Goal: Task Accomplishment & Management: Complete application form

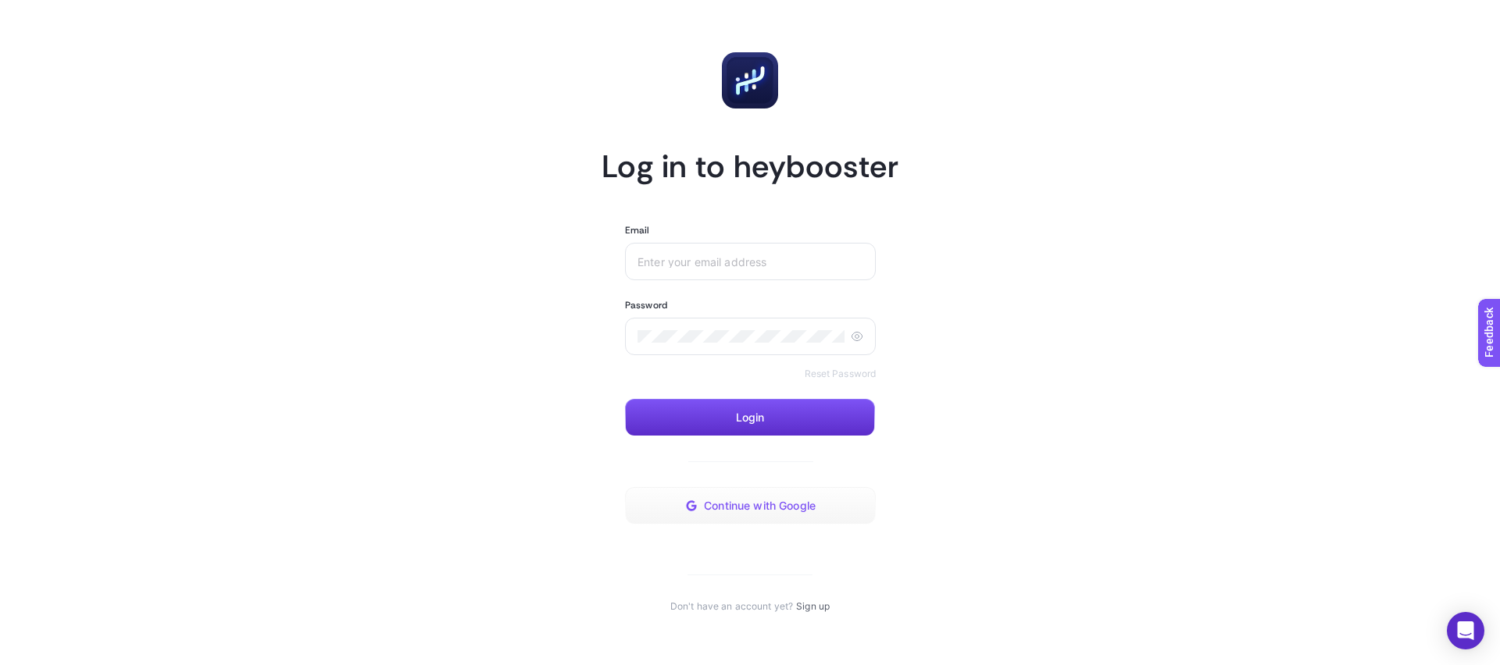
click at [782, 506] on span "Continue with Google" at bounding box center [760, 506] width 112 height 12
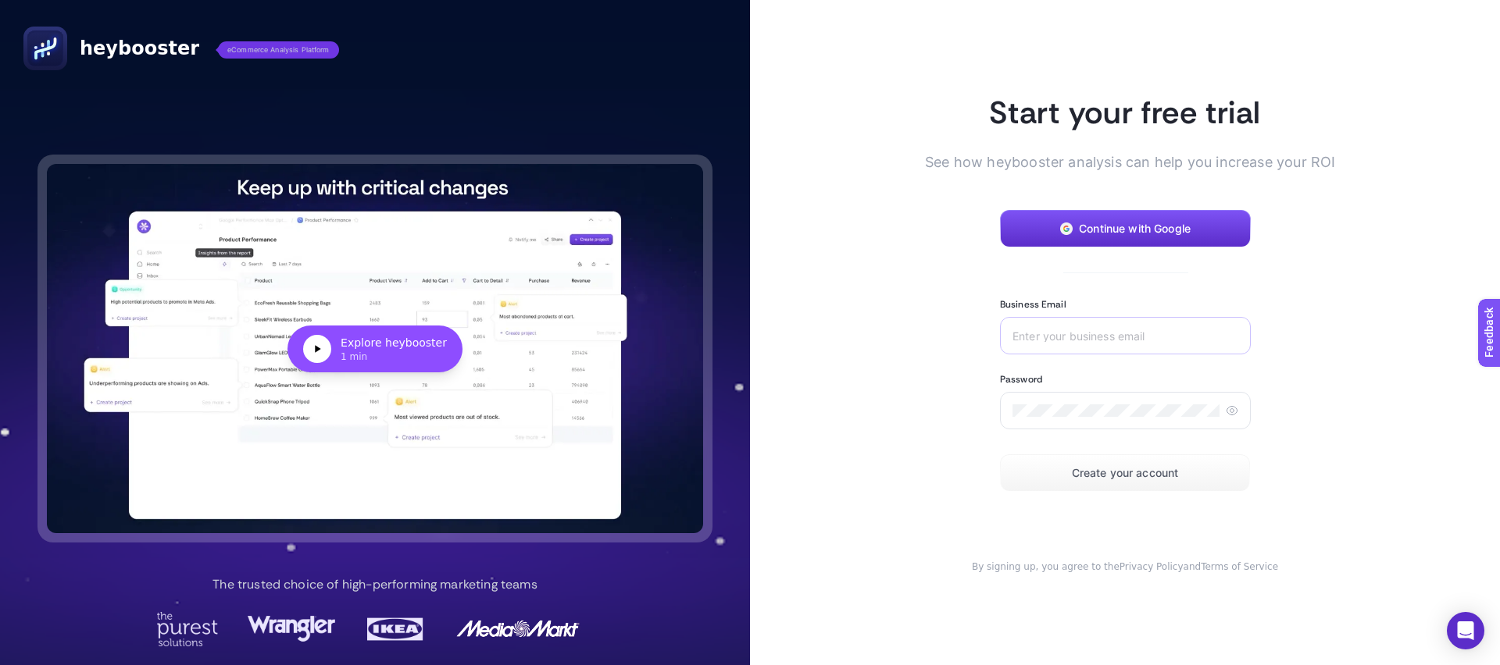
click at [1052, 342] on div at bounding box center [1125, 335] width 251 height 37
click at [1039, 334] on input "Business Email" at bounding box center [1125, 336] width 226 height 12
type input "ç"
click at [1039, 334] on input "ç" at bounding box center [1125, 336] width 226 height 12
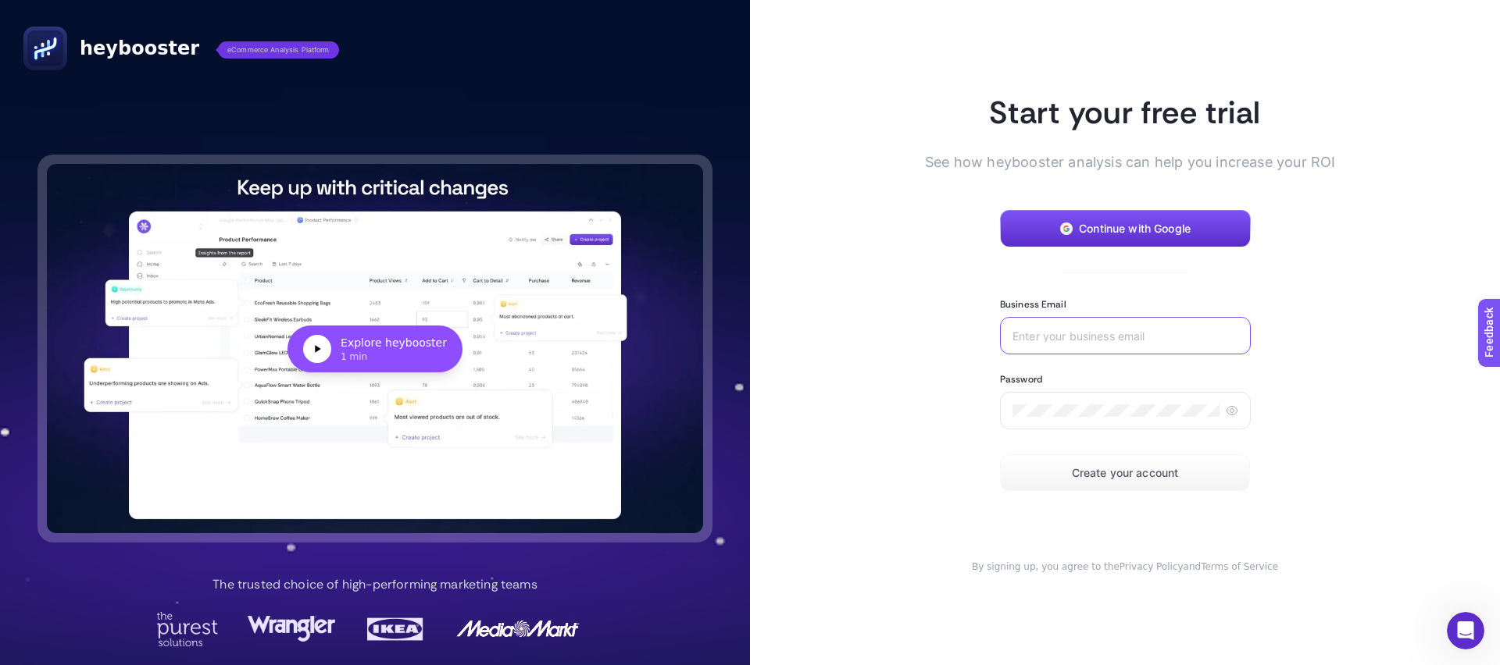
type input "√"
click at [1050, 348] on div at bounding box center [1125, 335] width 251 height 37
click at [1051, 335] on input "Business Email" at bounding box center [1125, 336] width 226 height 12
type input "√"
click at [1051, 335] on input "√" at bounding box center [1125, 336] width 226 height 12
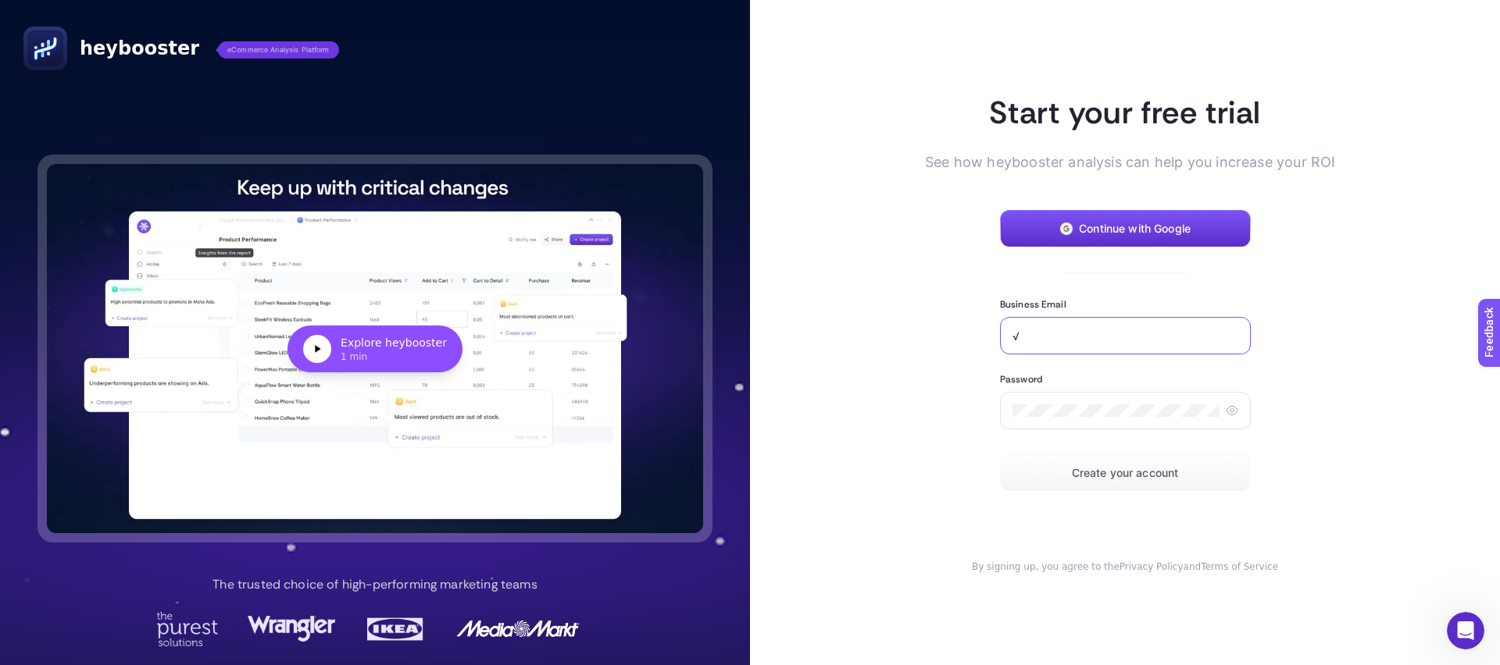
click at [1051, 335] on input "√" at bounding box center [1125, 336] width 226 height 12
paste input "sinadahomecomtr@gmail.com"
type input "sinadahomecomtr@gmail.com"
click at [1026, 403] on div at bounding box center [1125, 410] width 251 height 37
click at [1226, 412] on icon at bounding box center [1232, 411] width 12 height 12
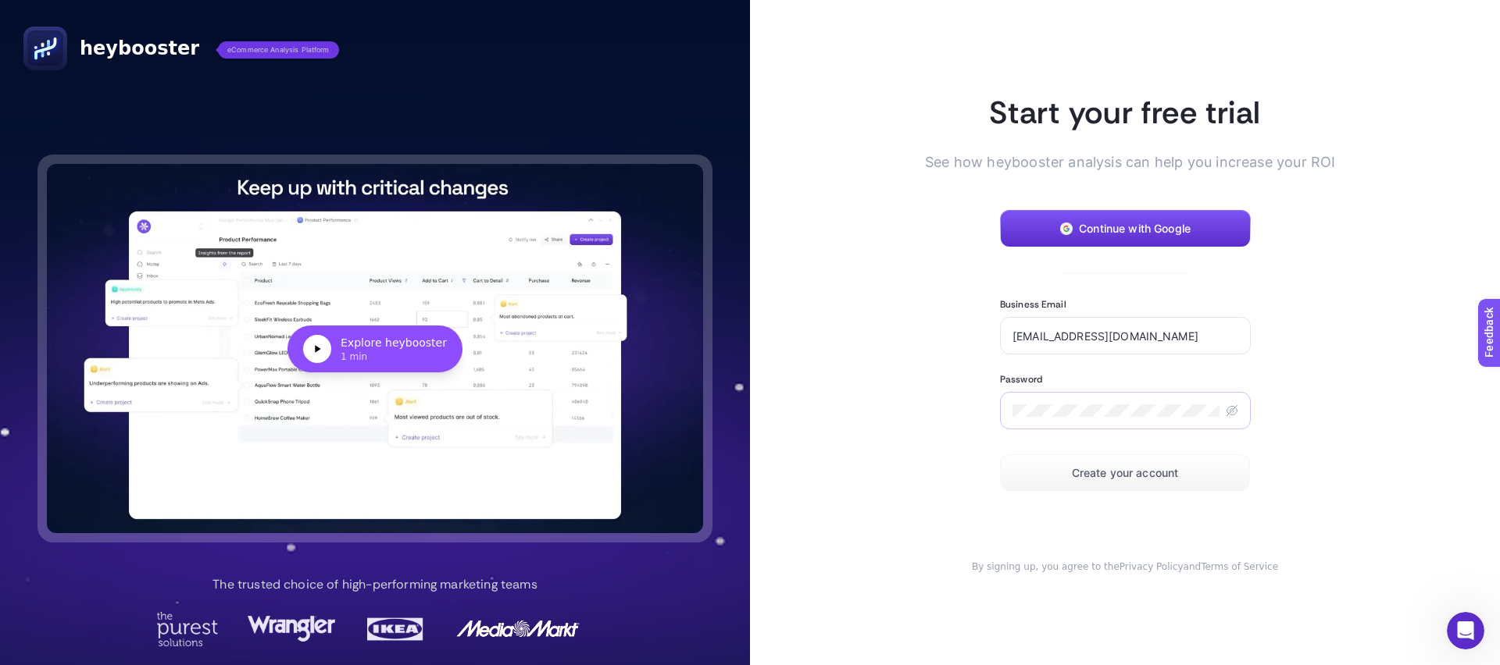
click at [1226, 412] on icon at bounding box center [1232, 411] width 12 height 12
click at [1150, 465] on button "Create your account" at bounding box center [1125, 473] width 250 height 37
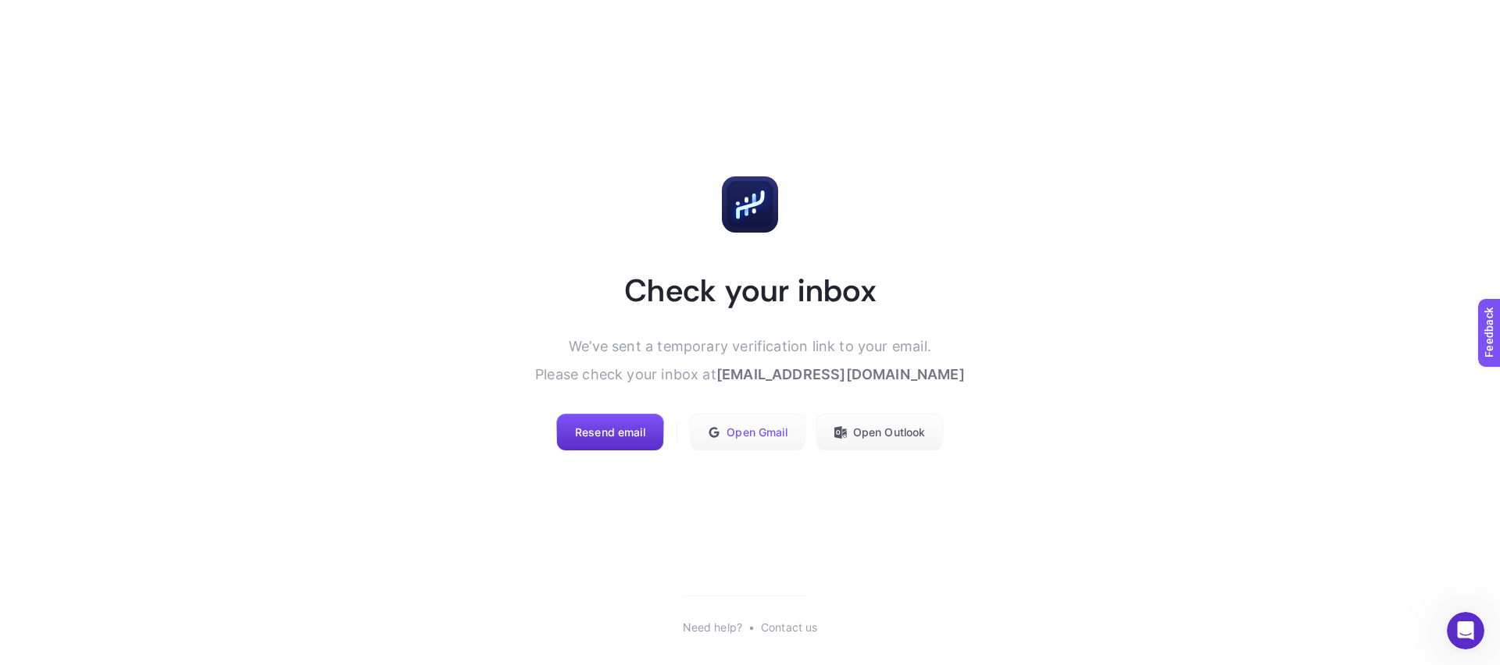
click at [746, 443] on button "Open Gmail" at bounding box center [747, 432] width 116 height 37
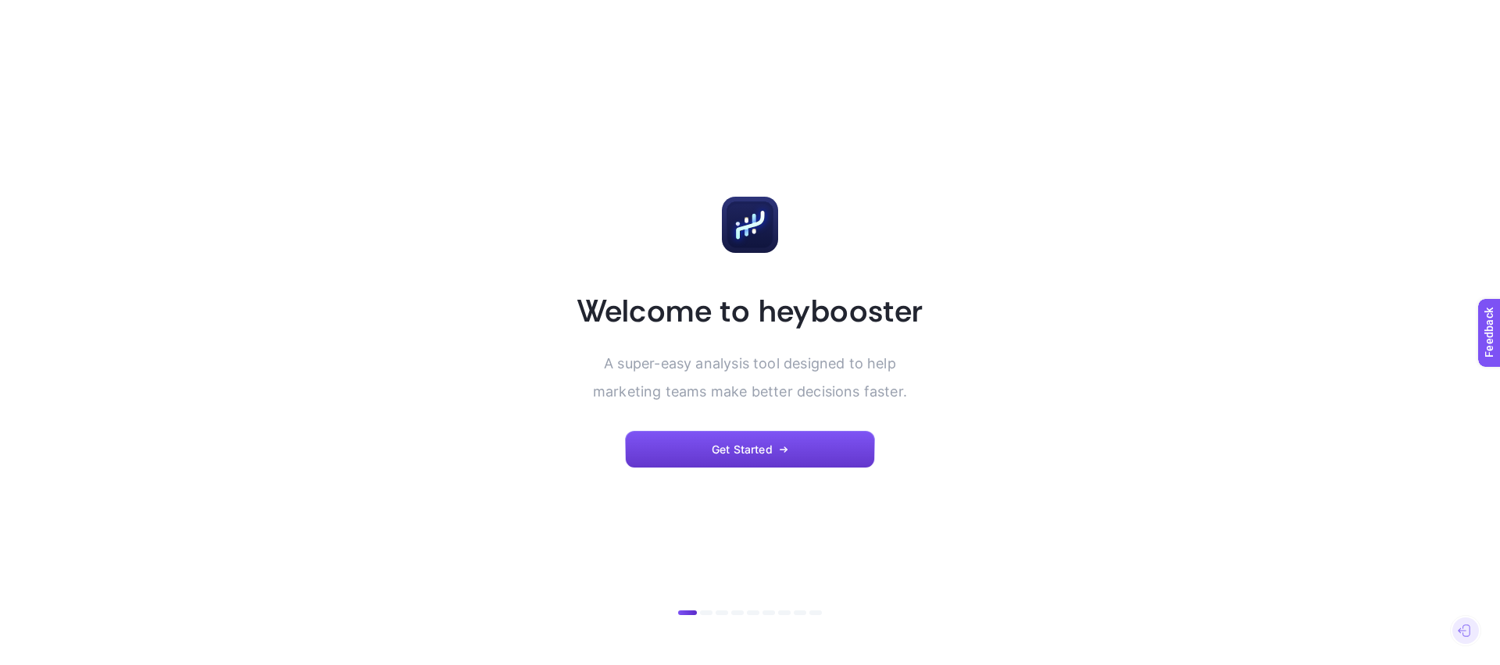
click at [705, 451] on button "Get Started" at bounding box center [750, 449] width 250 height 37
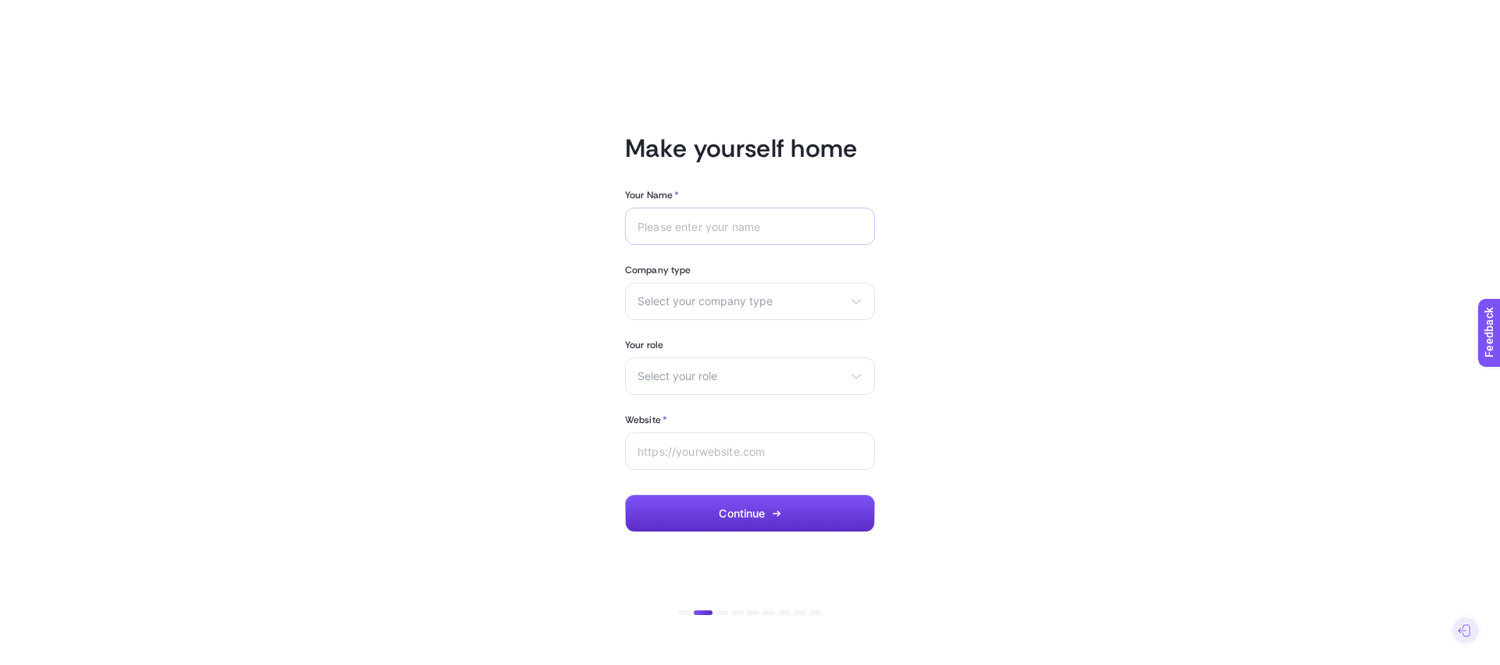
click at [703, 234] on div at bounding box center [750, 226] width 250 height 37
type input "ferhat tokul"
click at [704, 302] on span "Select your company type" at bounding box center [740, 301] width 206 height 12
click at [698, 336] on span "eCommerce" at bounding box center [669, 339] width 62 height 12
click at [555, 351] on article "Make yourself home Your Name * ferhat tokul Company type eCommerce eCommerce Ag…" at bounding box center [749, 333] width 1087 height 628
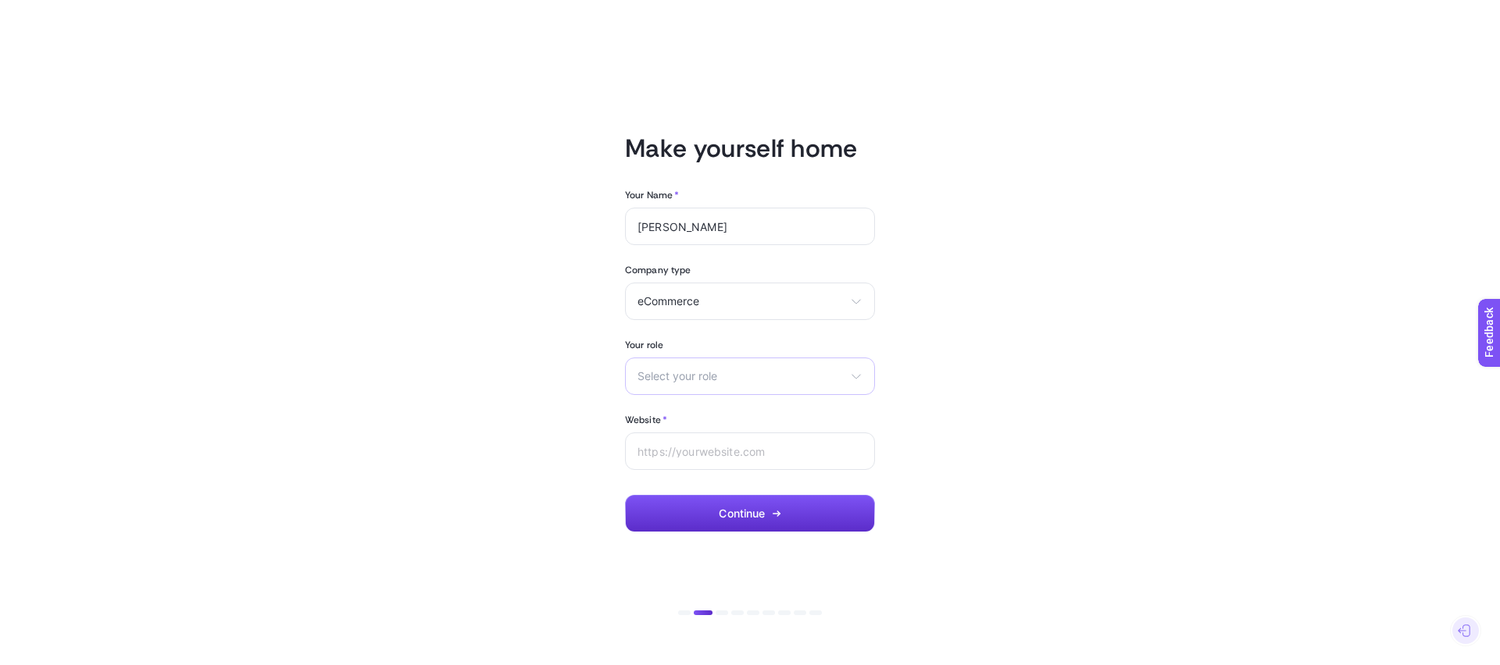
click at [744, 374] on span "Select your role" at bounding box center [740, 376] width 206 height 12
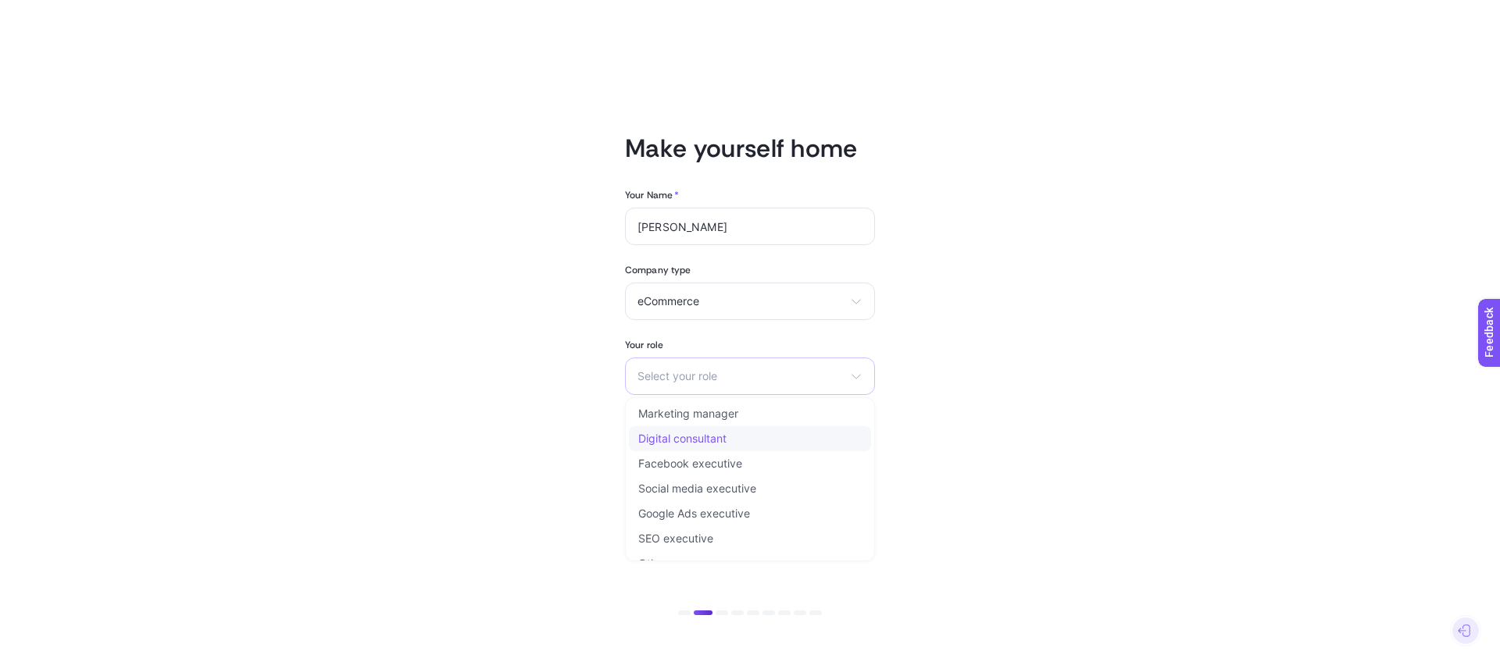
click at [714, 441] on span "Digital consultant" at bounding box center [682, 439] width 88 height 12
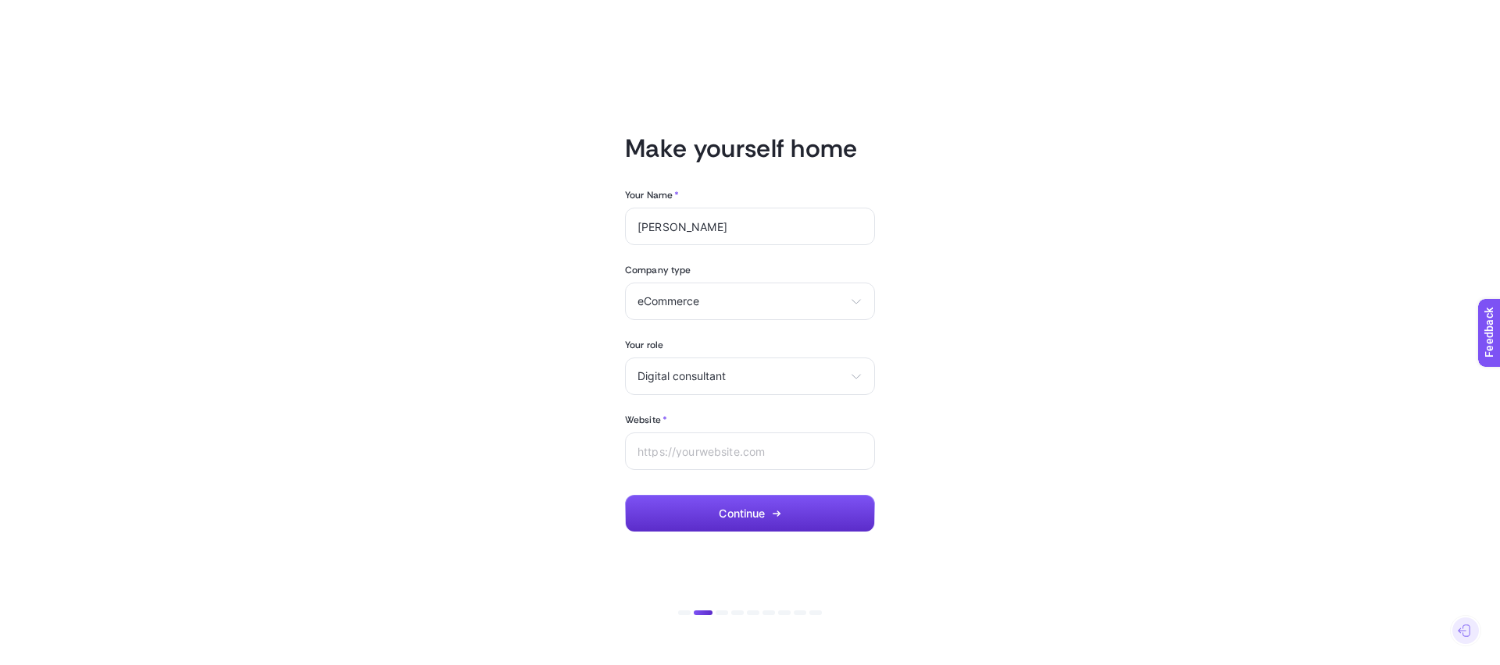
click at [477, 402] on article "Make yourself home Your Name * ferhat tokul Company type eCommerce eCommerce Ag…" at bounding box center [749, 333] width 1087 height 628
click at [690, 455] on input "Website *" at bounding box center [749, 451] width 225 height 12
click at [669, 454] on input "Website *" at bounding box center [749, 451] width 225 height 12
paste input "https://yahrenay.com/"
type input "https://yahrenay.com/"
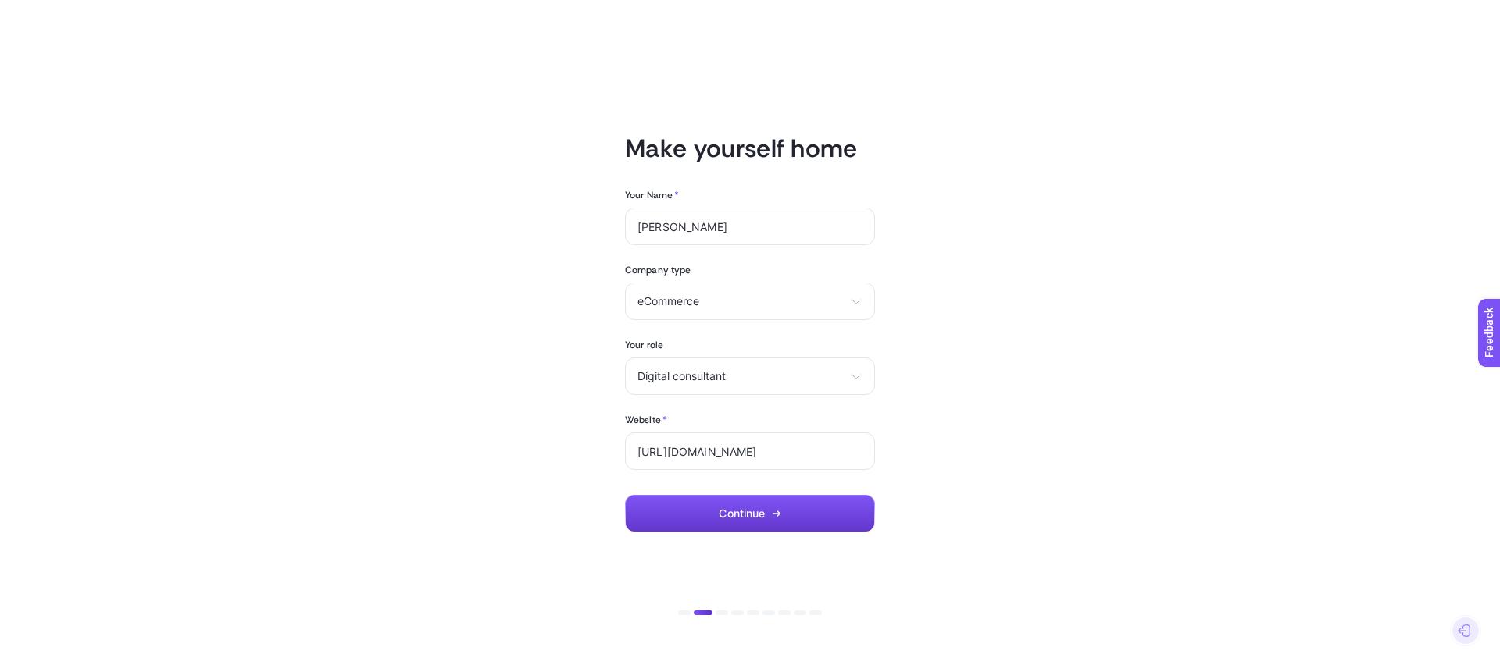
click at [671, 521] on button "Continue" at bounding box center [750, 513] width 250 height 37
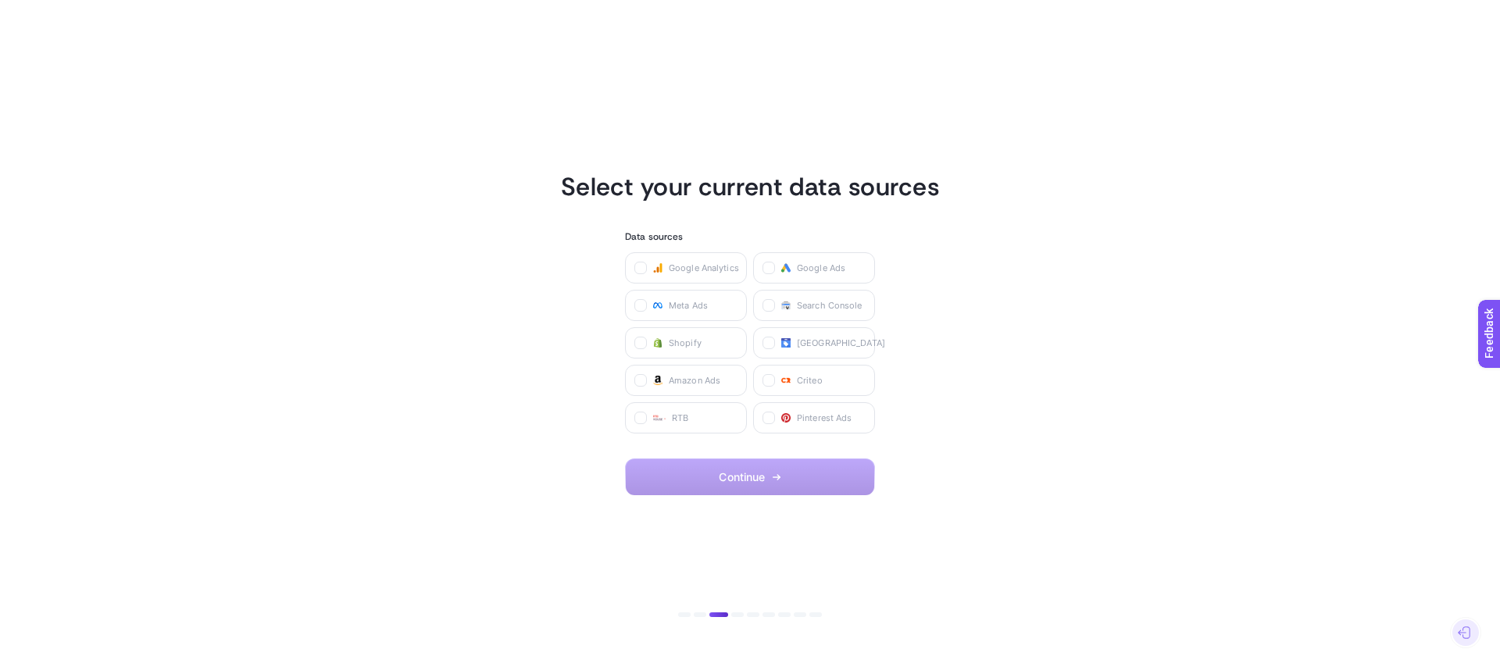
click at [439, 266] on section "Select your current data sources Data sources Google Analytics Google Ads Meta …" at bounding box center [749, 333] width 1087 height 325
click at [646, 268] on label at bounding box center [640, 268] width 12 height 12
click at [0, 0] on Analytics "checkbox" at bounding box center [0, 0] width 0 height 0
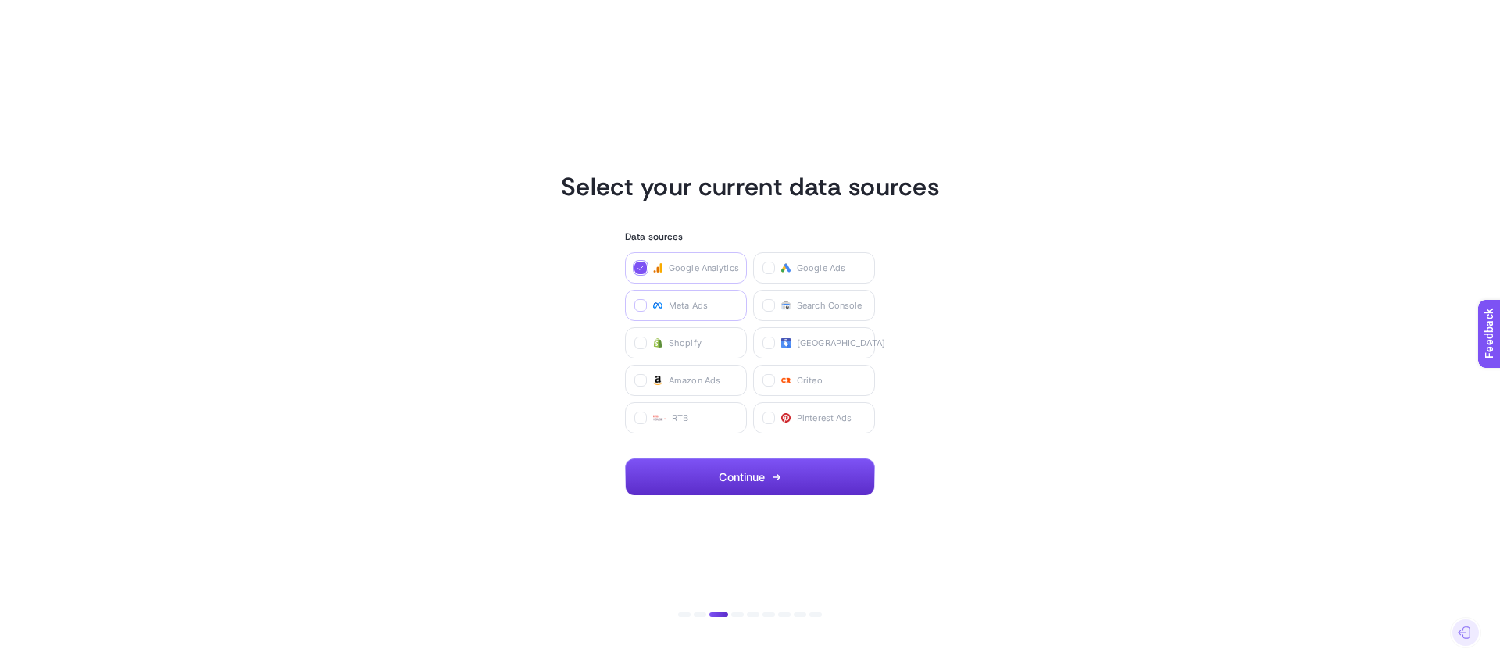
click at [637, 306] on icon at bounding box center [641, 306] width 8 height 8
click at [0, 0] on Ads "checkbox" at bounding box center [0, 0] width 0 height 0
click at [764, 268] on label at bounding box center [768, 268] width 12 height 12
click at [0, 0] on Ads "checkbox" at bounding box center [0, 0] width 0 height 0
click at [765, 307] on icon at bounding box center [769, 306] width 8 height 8
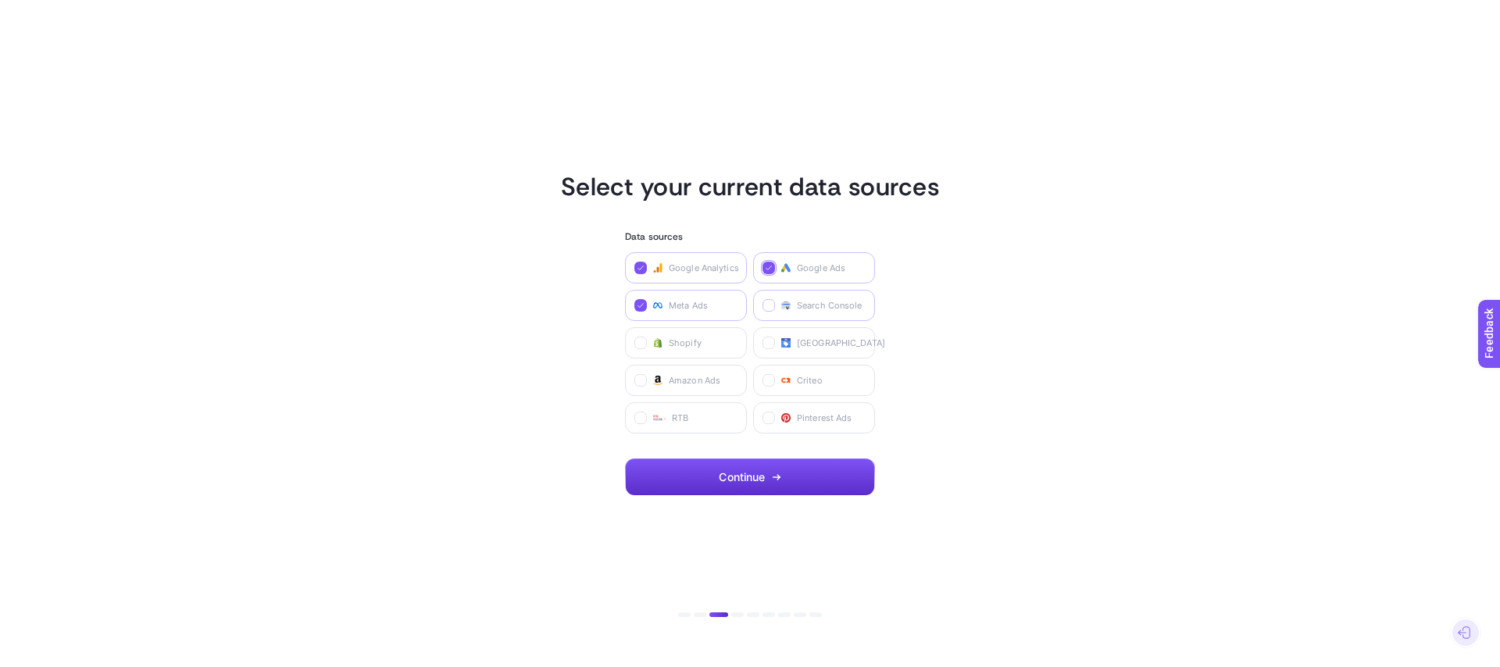
click at [0, 0] on Console "checkbox" at bounding box center [0, 0] width 0 height 0
click at [769, 341] on icon at bounding box center [769, 344] width 8 height 8
click at [0, 0] on Center "checkbox" at bounding box center [0, 0] width 0 height 0
click at [761, 475] on span "Continue" at bounding box center [742, 477] width 46 height 12
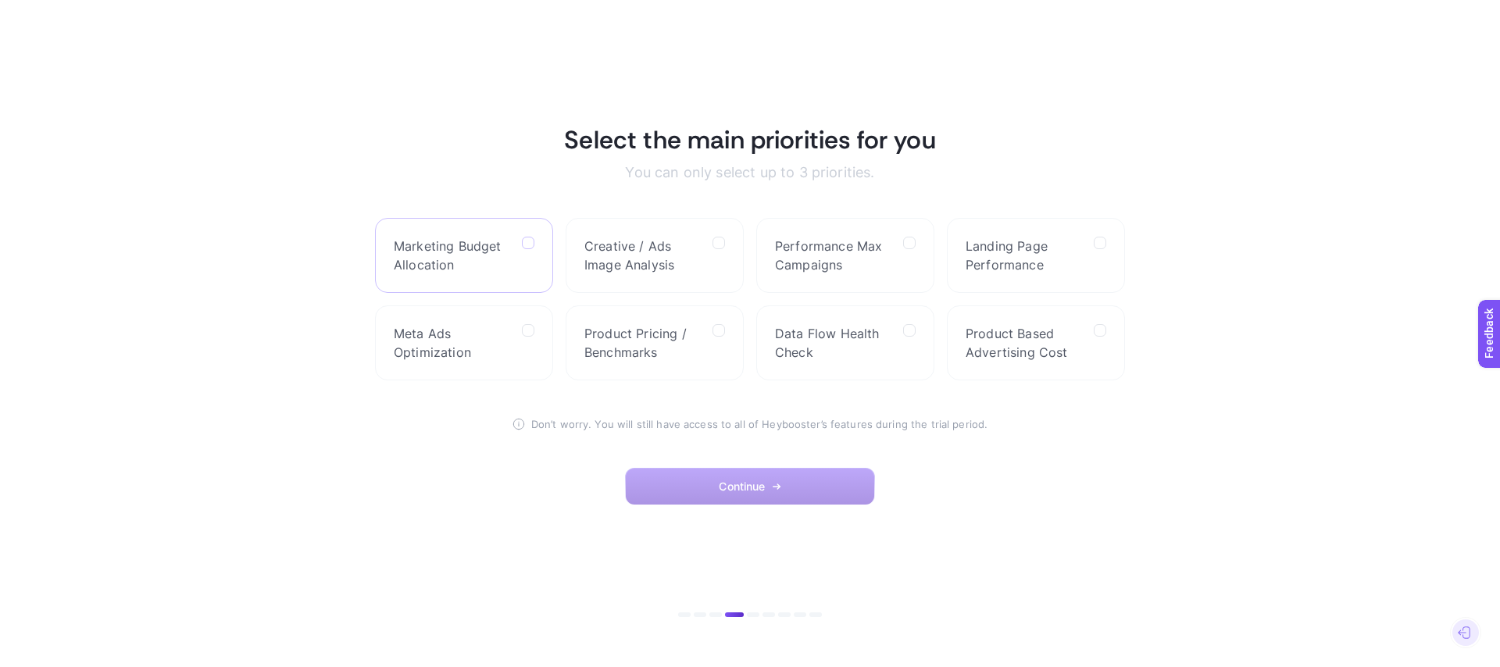
click at [530, 244] on icon at bounding box center [529, 244] width 8 height 8
click at [0, 0] on Allocation "checkbox" at bounding box center [0, 0] width 0 height 0
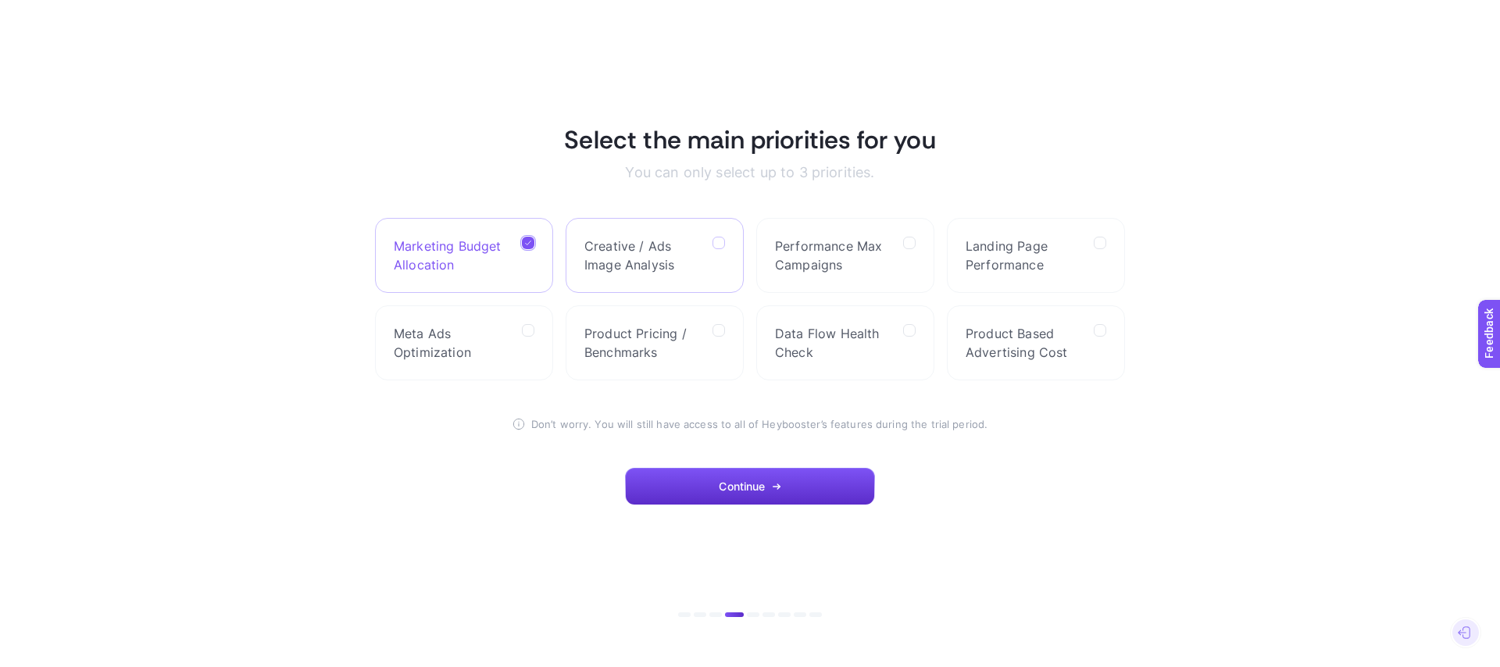
click at [723, 240] on icon at bounding box center [719, 244] width 8 height 8
click at [0, 0] on Analysis "checkbox" at bounding box center [0, 0] width 0 height 0
click at [897, 255] on label "Performance Max Campaigns" at bounding box center [845, 255] width 178 height 75
click at [0, 0] on Campaigns "checkbox" at bounding box center [0, 0] width 0 height 0
click at [1044, 255] on span "Landing Page Performance" at bounding box center [1023, 255] width 116 height 37
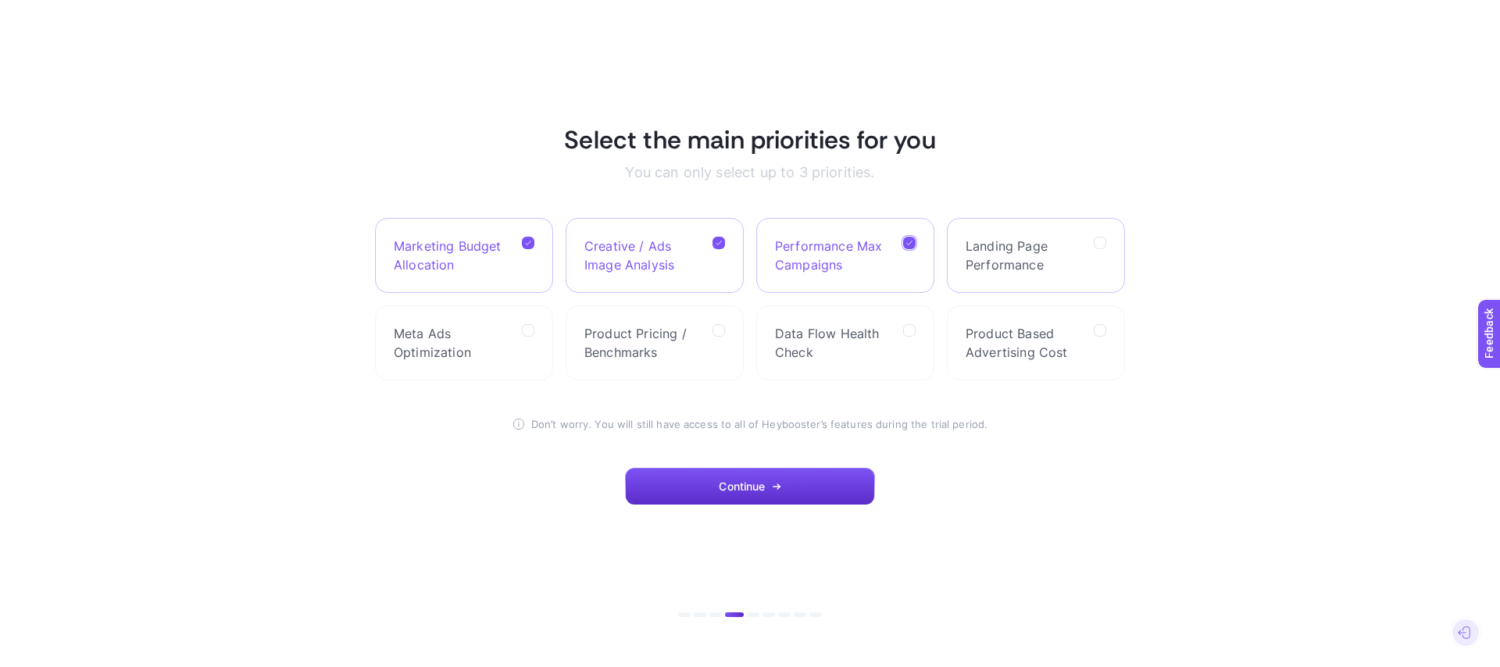
click at [0, 0] on Performance "checkbox" at bounding box center [0, 0] width 0 height 0
click at [1070, 337] on span "Product Based Advertising Cost" at bounding box center [1023, 342] width 116 height 37
click at [0, 0] on Cost "checkbox" at bounding box center [0, 0] width 0 height 0
click at [846, 355] on span "Data Flow Health Check" at bounding box center [833, 342] width 116 height 37
click at [0, 0] on Check "checkbox" at bounding box center [0, 0] width 0 height 0
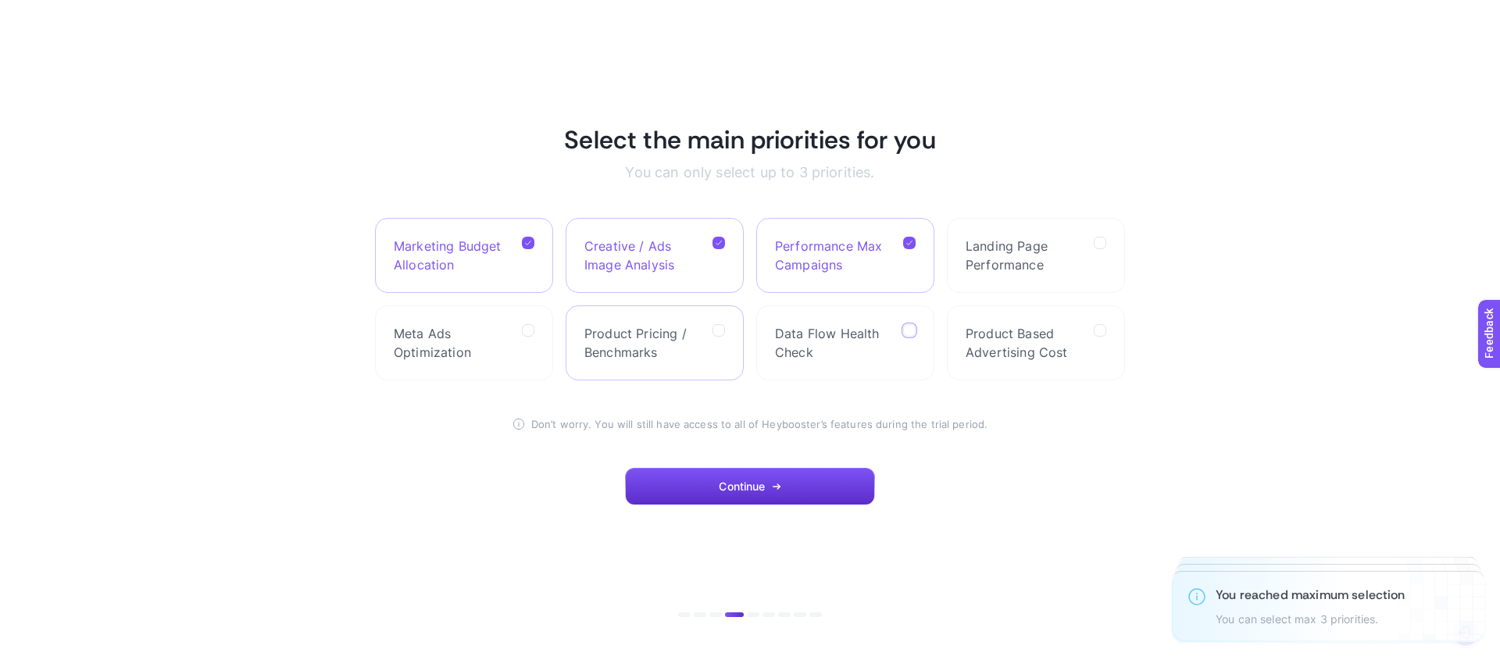
click at [679, 348] on span "Product Pricing / Benchmarks" at bounding box center [642, 342] width 116 height 37
click at [0, 0] on Benchmarks "checkbox" at bounding box center [0, 0] width 0 height 0
click at [527, 344] on div at bounding box center [528, 342] width 12 height 37
click at [0, 0] on Optimization "checkbox" at bounding box center [0, 0] width 0 height 0
click at [726, 491] on span "Continue" at bounding box center [742, 486] width 46 height 12
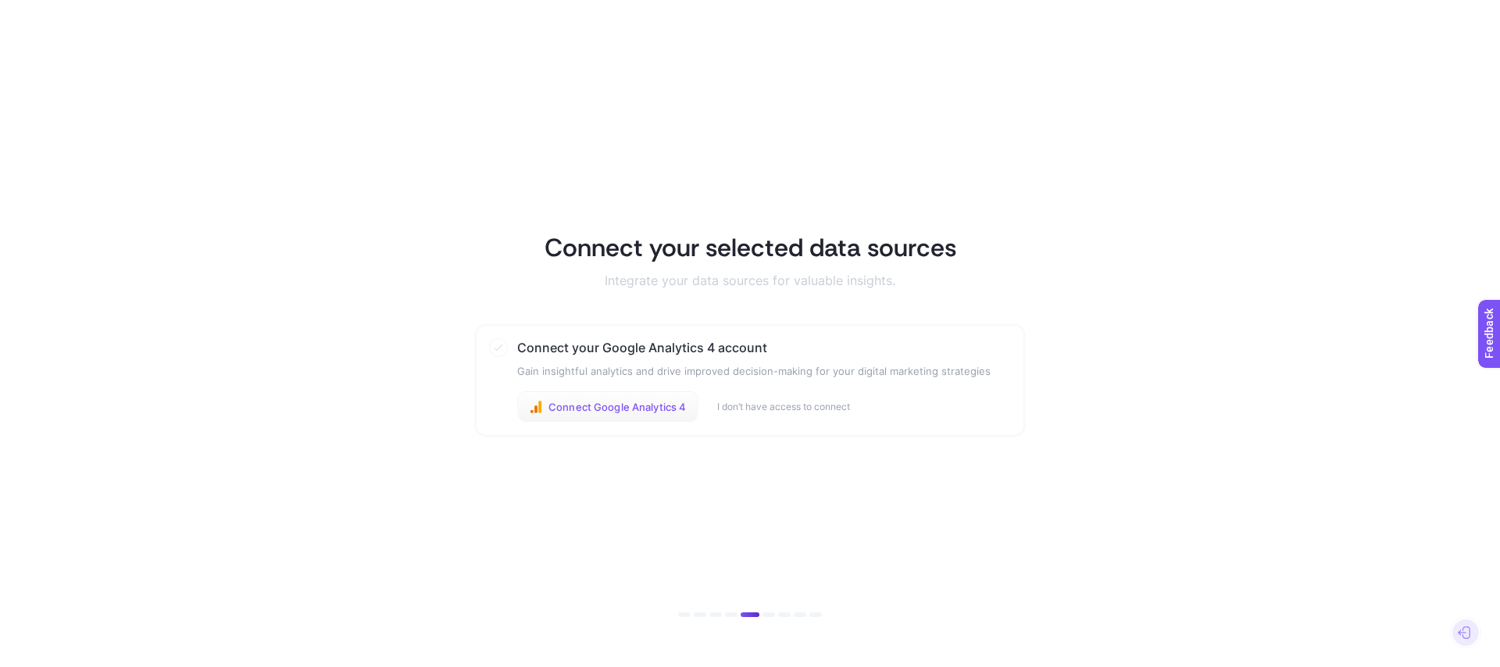
click at [647, 414] on button "Connect Google Analytics 4" at bounding box center [607, 406] width 181 height 31
